Goal: Find specific page/section: Find specific page/section

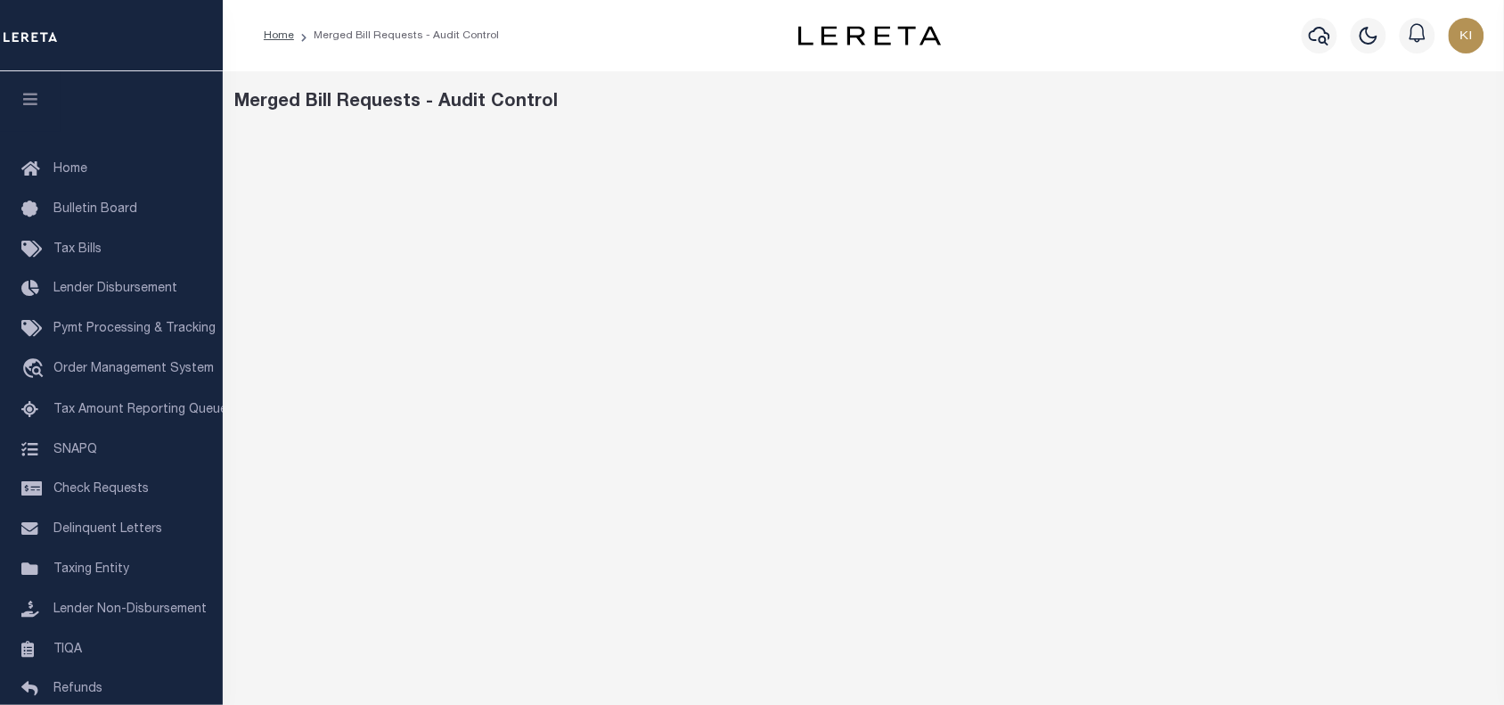
click at [829, 118] on div "Merged Bill Requests - Audit Control" at bounding box center [863, 461] width 1281 height 780
